Goal: Navigation & Orientation: Find specific page/section

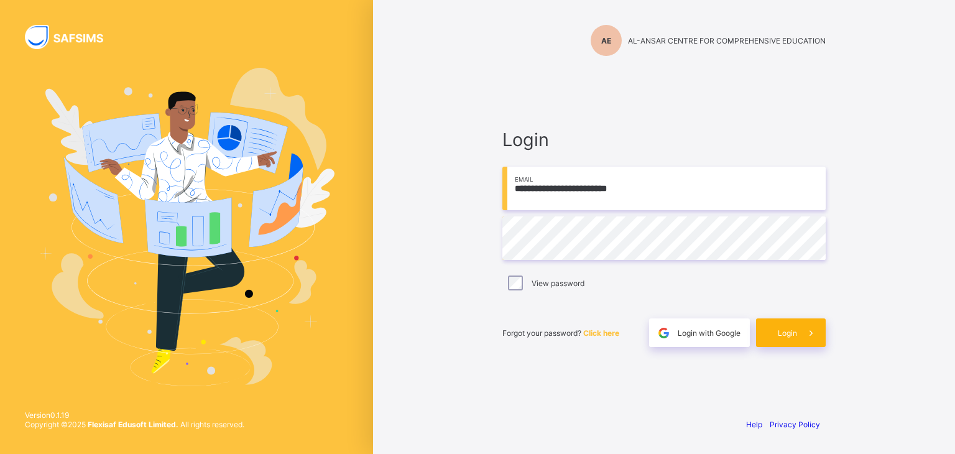
click at [793, 337] on span "Login" at bounding box center [787, 332] width 19 height 9
type input "**********"
click at [779, 340] on div "Login" at bounding box center [791, 332] width 70 height 29
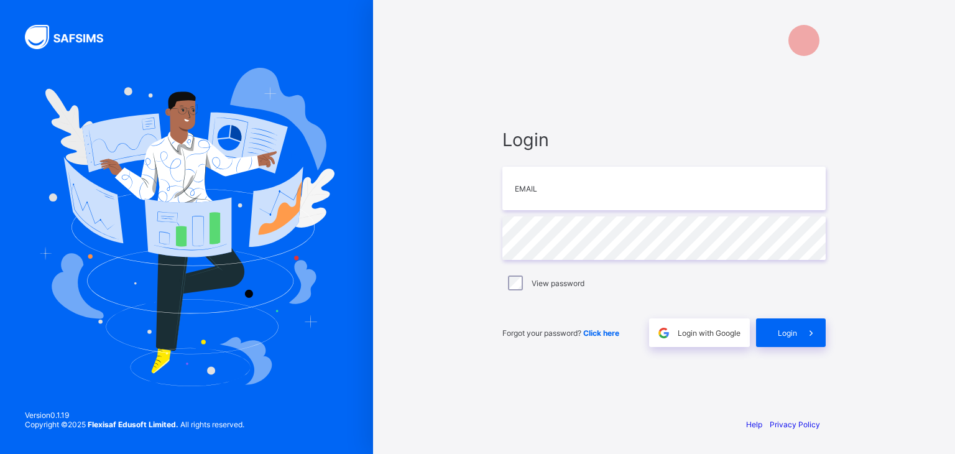
type input "**********"
click at [789, 330] on span "Login" at bounding box center [787, 332] width 19 height 9
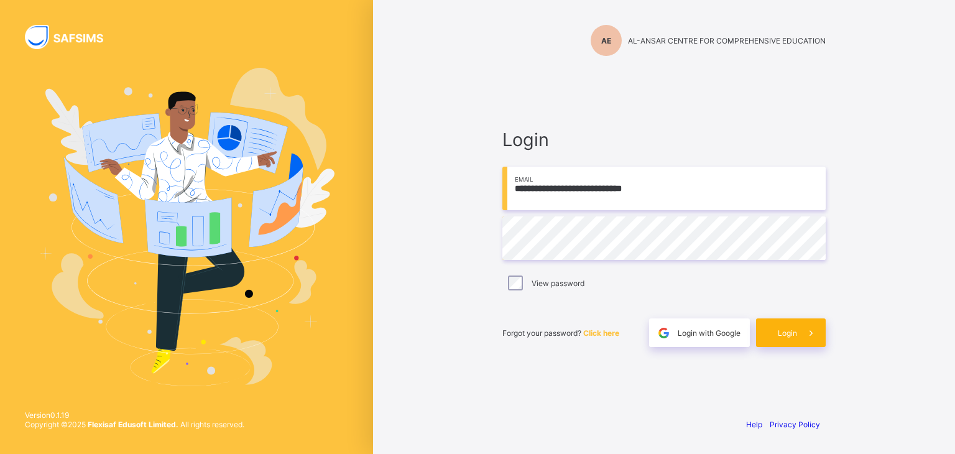
click at [781, 338] on div "Login" at bounding box center [791, 332] width 70 height 29
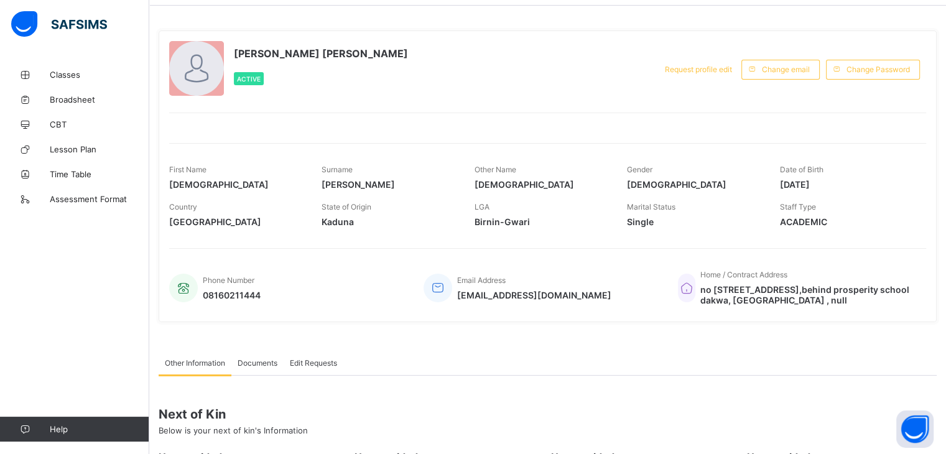
scroll to position [45, 0]
click at [667, 206] on span "Marital Status" at bounding box center [651, 206] width 49 height 9
click at [661, 221] on span "Single" at bounding box center [694, 221] width 134 height 11
click at [641, 205] on span "Marital Status" at bounding box center [651, 206] width 49 height 9
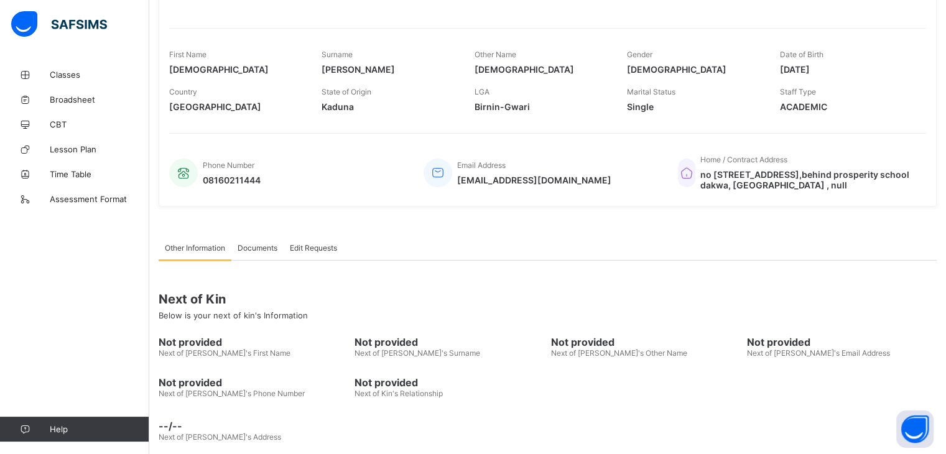
scroll to position [160, 0]
click at [214, 344] on span "Not provided" at bounding box center [254, 341] width 190 height 12
click at [204, 352] on span "Next of Kin's First Name" at bounding box center [225, 352] width 132 height 9
click at [406, 351] on span "Next of Kin's Surname" at bounding box center [418, 352] width 126 height 9
click at [610, 351] on span "Next of Kin's Other Name" at bounding box center [619, 352] width 136 height 9
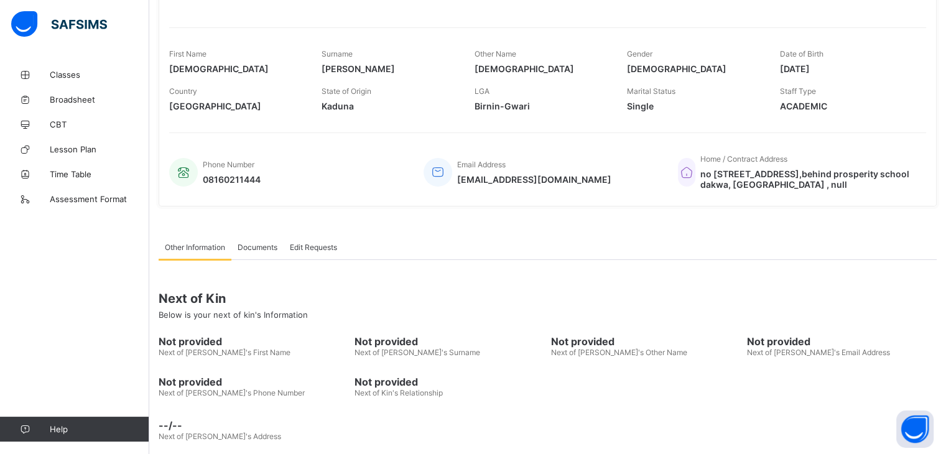
click at [820, 348] on span "Next of Kin's Email Address" at bounding box center [818, 352] width 143 height 9
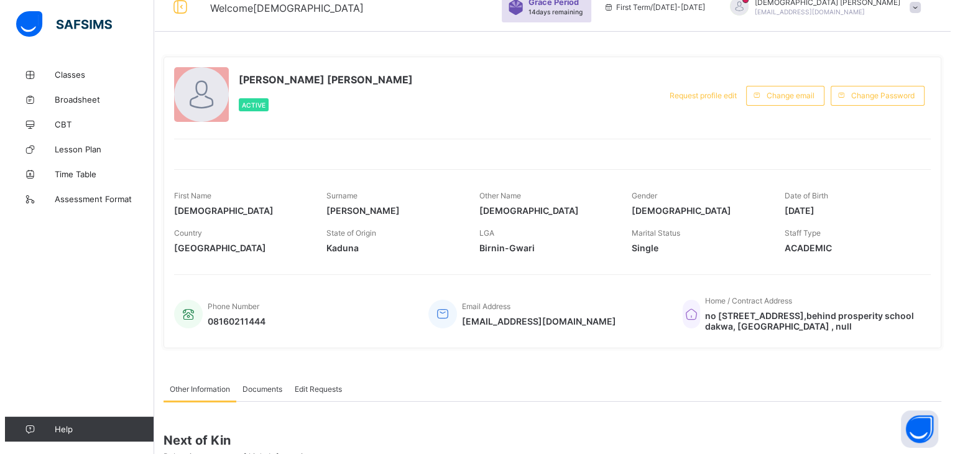
scroll to position [0, 0]
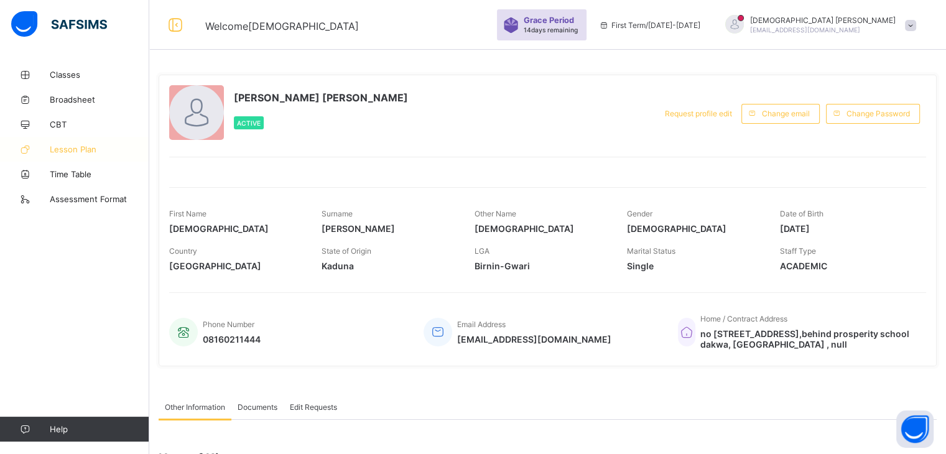
click at [67, 147] on span "Lesson Plan" at bounding box center [100, 149] width 100 height 10
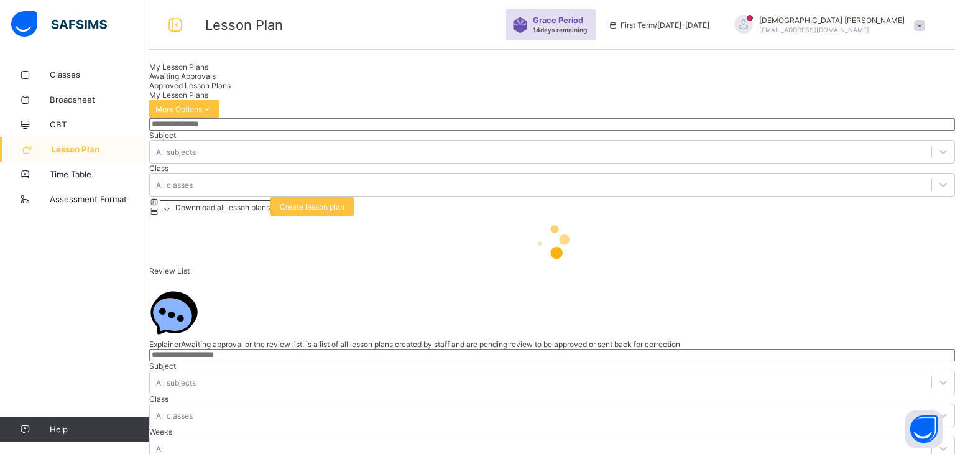
click at [753, 26] on div at bounding box center [744, 24] width 19 height 19
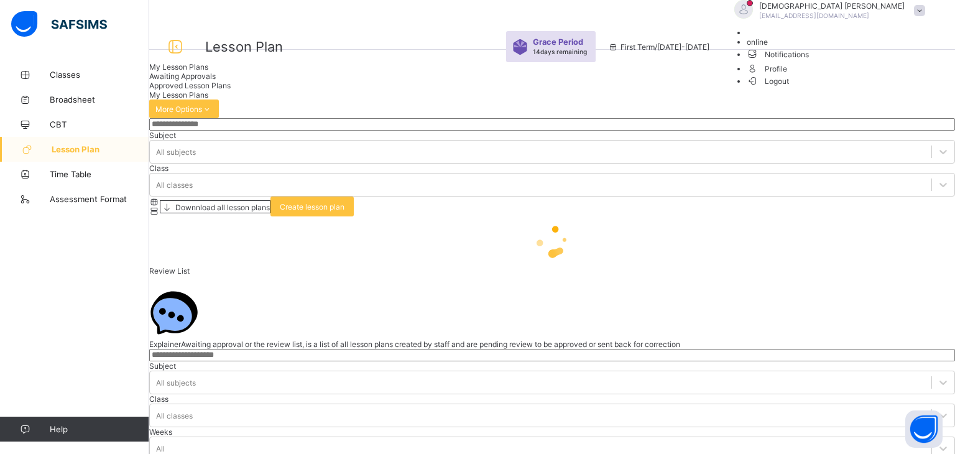
click at [867, 75] on span "Profile" at bounding box center [839, 68] width 185 height 14
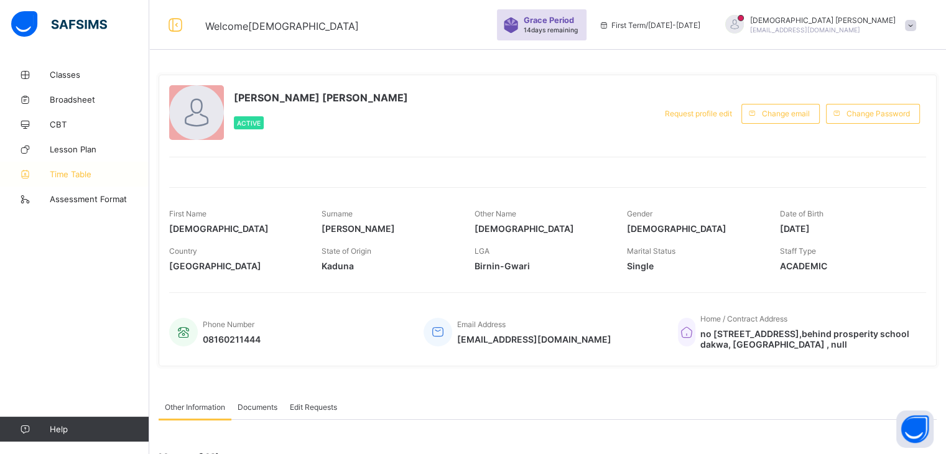
click at [64, 174] on span "Time Table" at bounding box center [100, 174] width 100 height 10
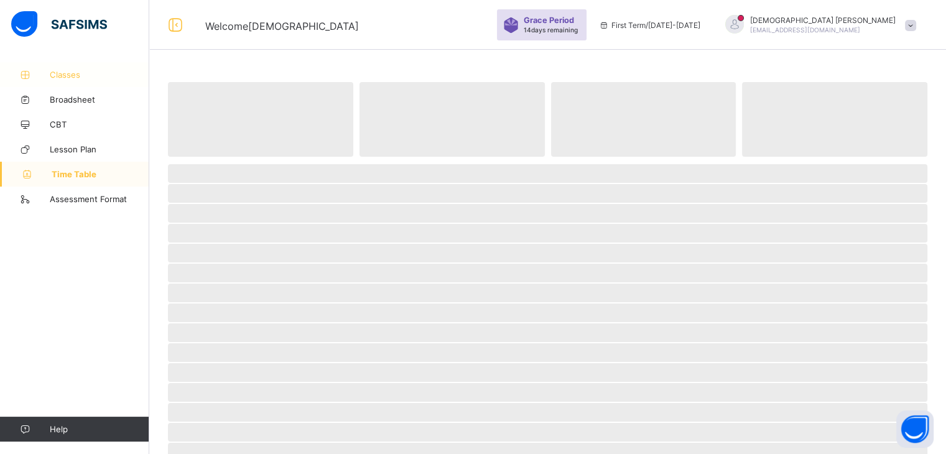
click at [61, 73] on span "Classes" at bounding box center [100, 75] width 100 height 10
click at [580, 34] on div "Grace Period 14 days remaining" at bounding box center [552, 25] width 57 height 19
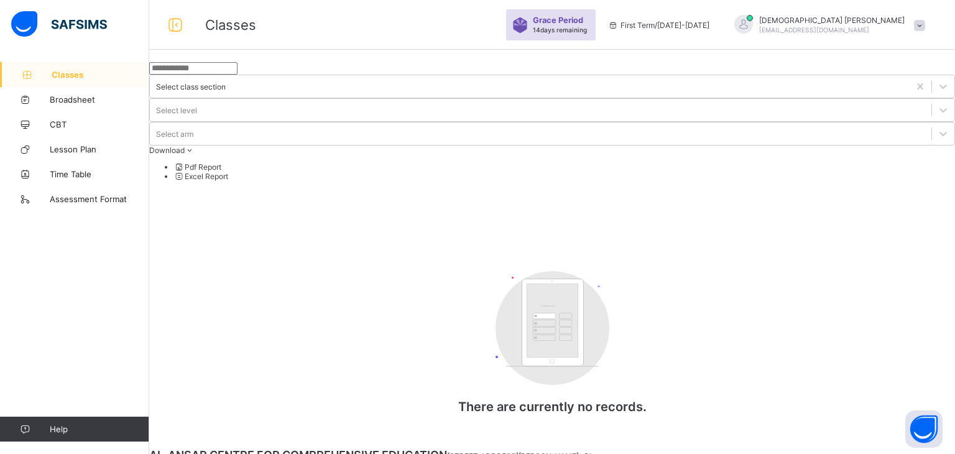
click at [858, 322] on div "Select class section Select level Select arm Download Pdf Report Excel Report C…" at bounding box center [552, 250] width 806 height 377
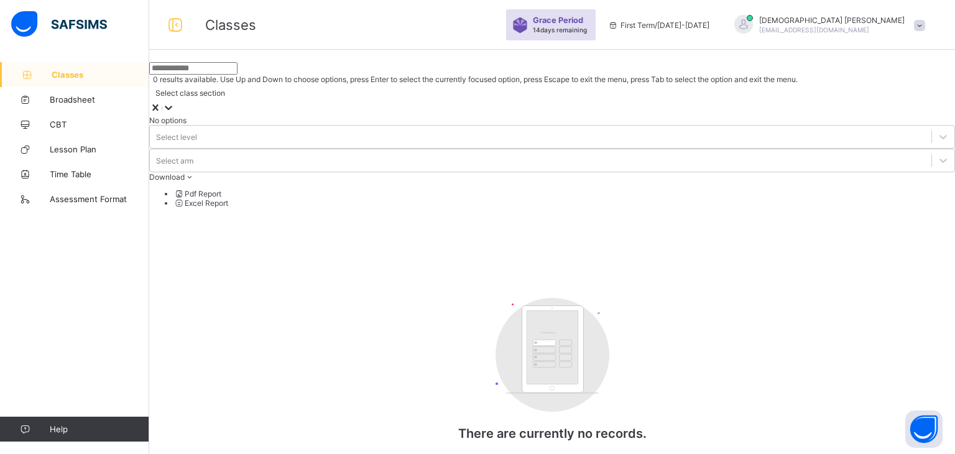
click at [175, 101] on icon at bounding box center [168, 107] width 12 height 12
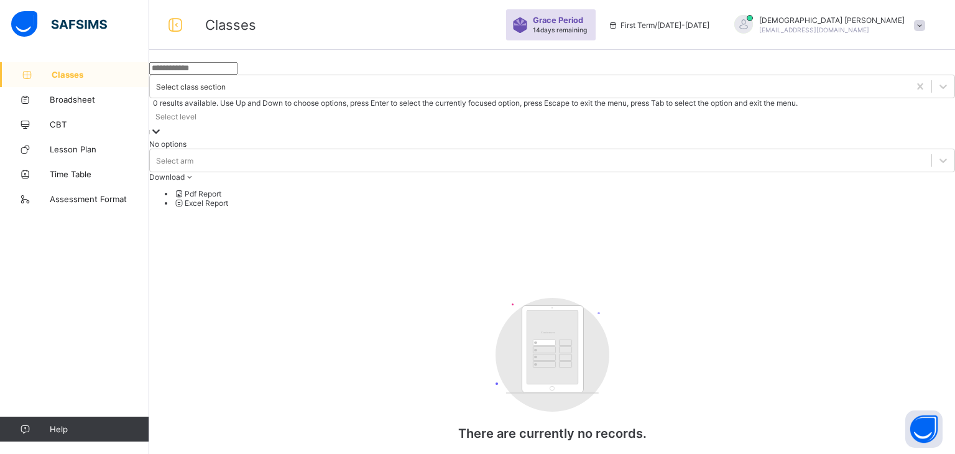
click at [162, 125] on icon at bounding box center [156, 131] width 12 height 12
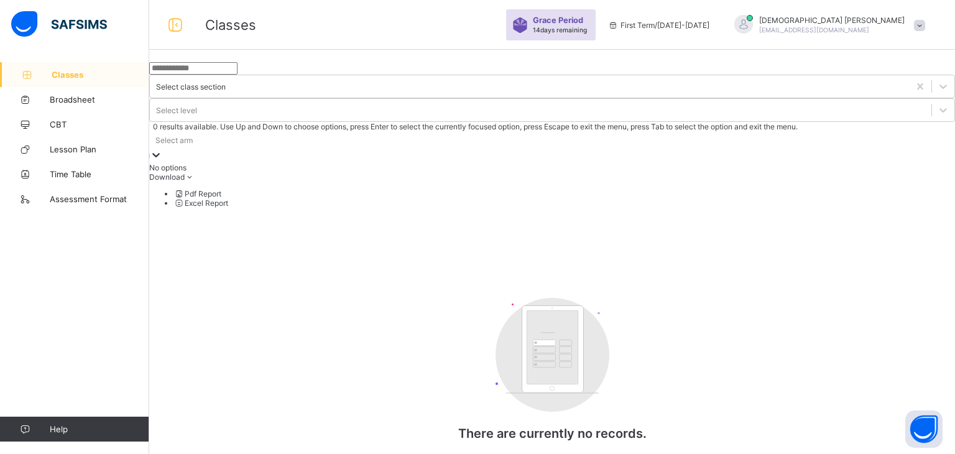
click at [162, 149] on icon at bounding box center [156, 155] width 12 height 12
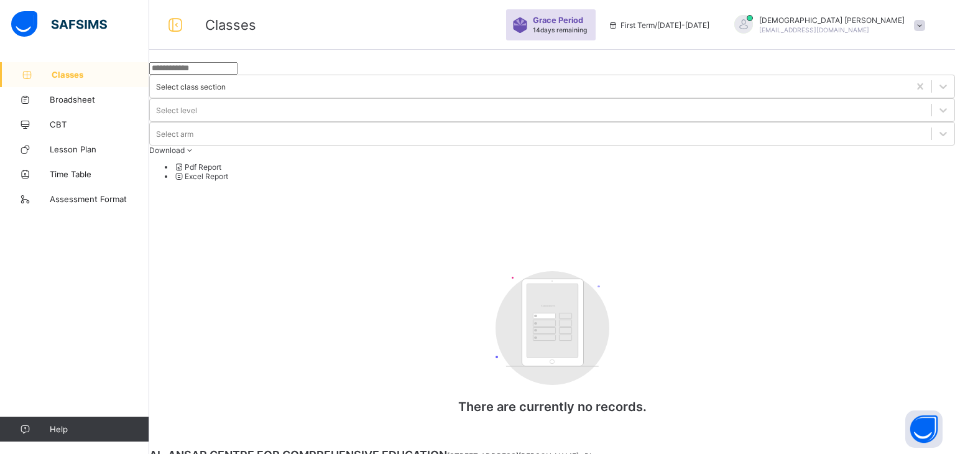
click at [761, 150] on div "Select class section Select level Select arm Download Pdf Report Excel Report C…" at bounding box center [552, 250] width 806 height 377
click at [919, 26] on span at bounding box center [919, 25] width 11 height 11
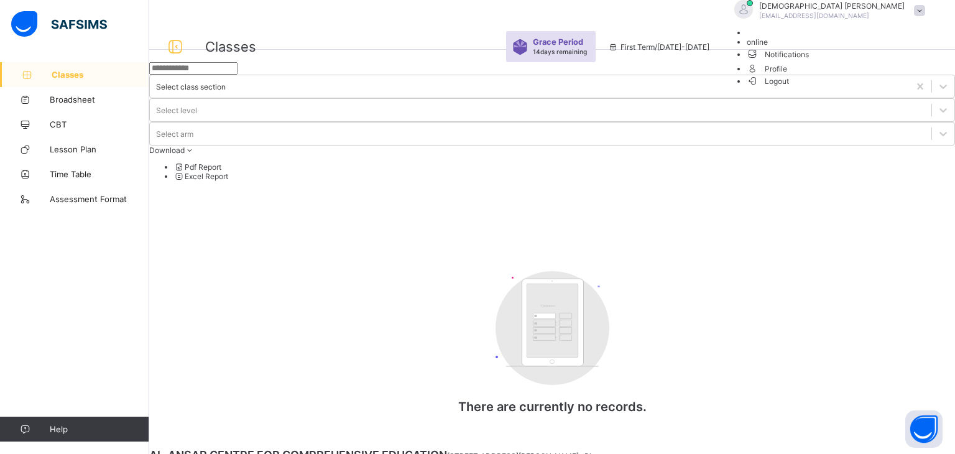
click at [919, 16] on span at bounding box center [919, 10] width 11 height 11
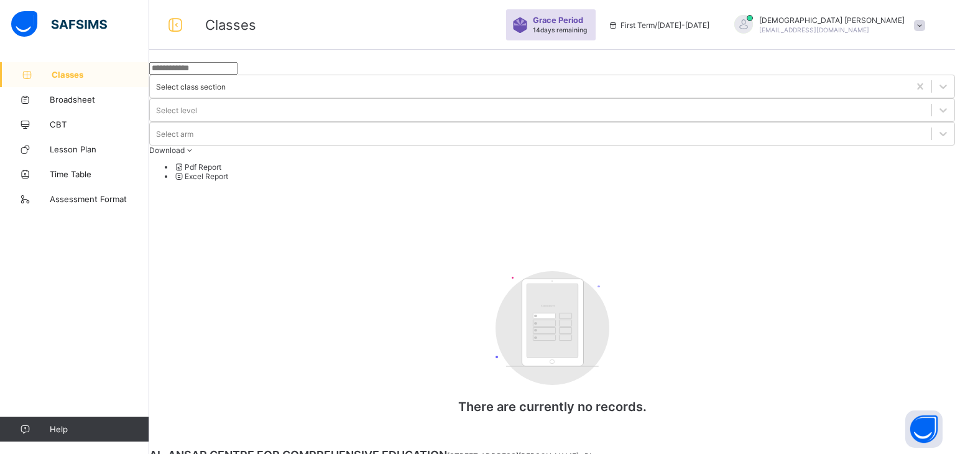
click at [919, 26] on span at bounding box center [919, 25] width 11 height 11
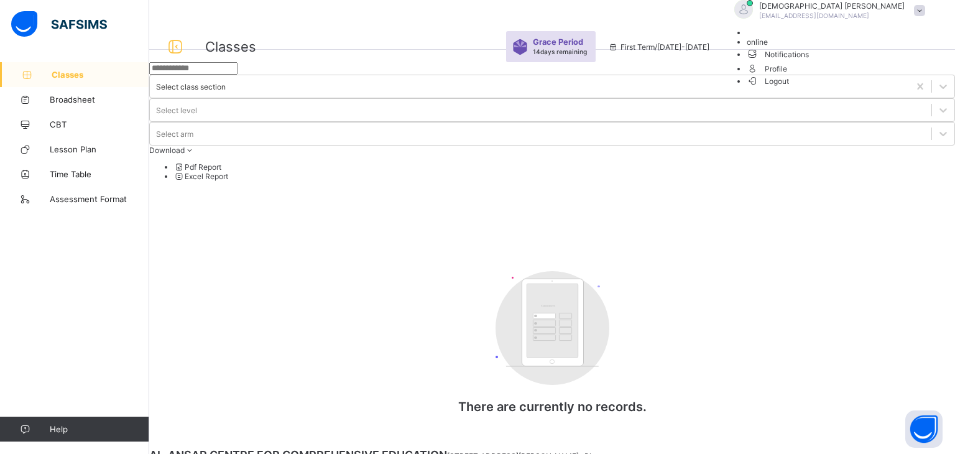
click at [878, 61] on span "Notifications" at bounding box center [839, 54] width 185 height 14
